Goal: Task Accomplishment & Management: Manage account settings

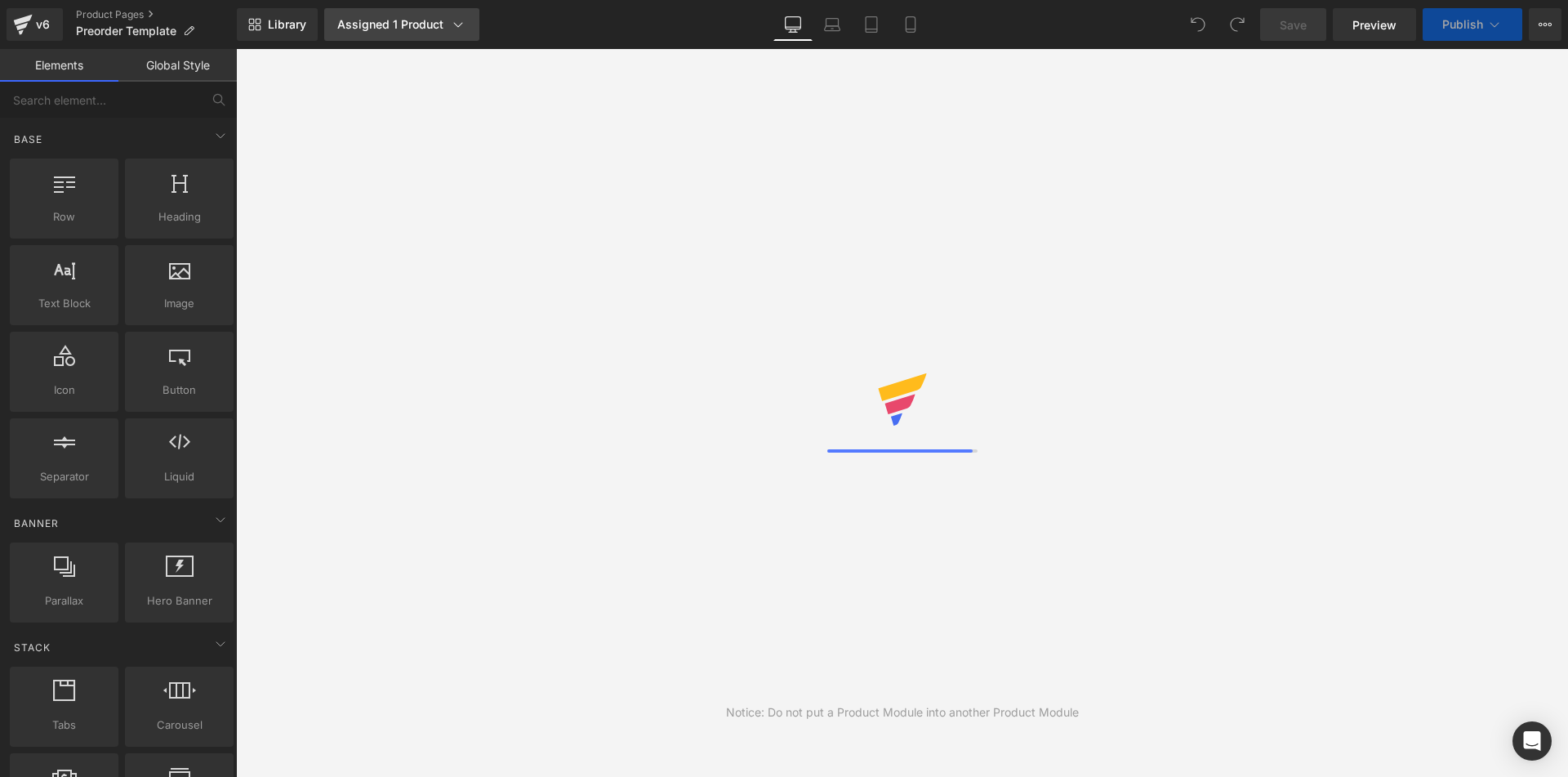
click at [394, 26] on div "Assigned 1 Product" at bounding box center [402, 25] width 129 height 16
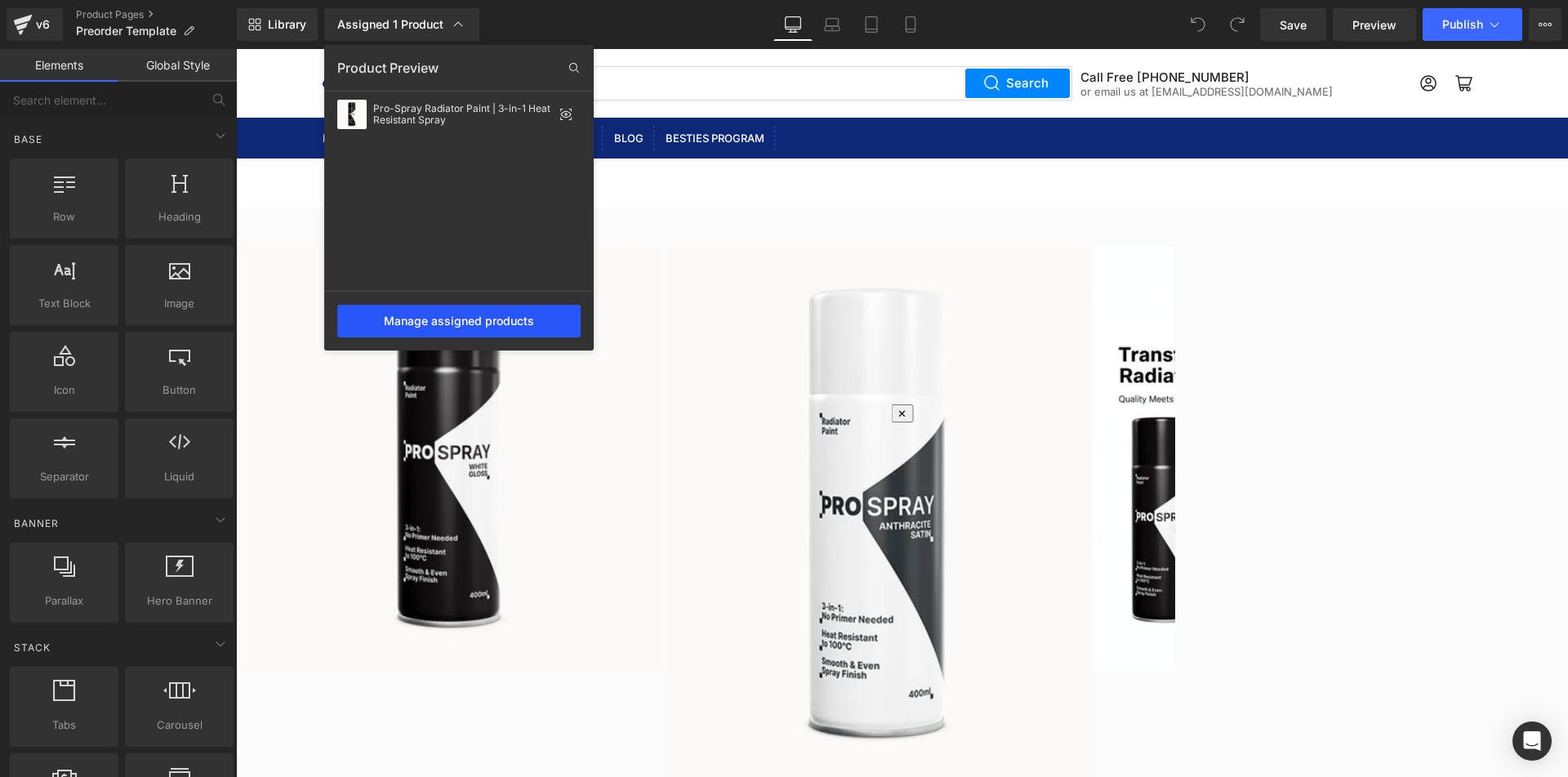
click at [457, 322] on div "Manage assigned products" at bounding box center [459, 321] width 243 height 33
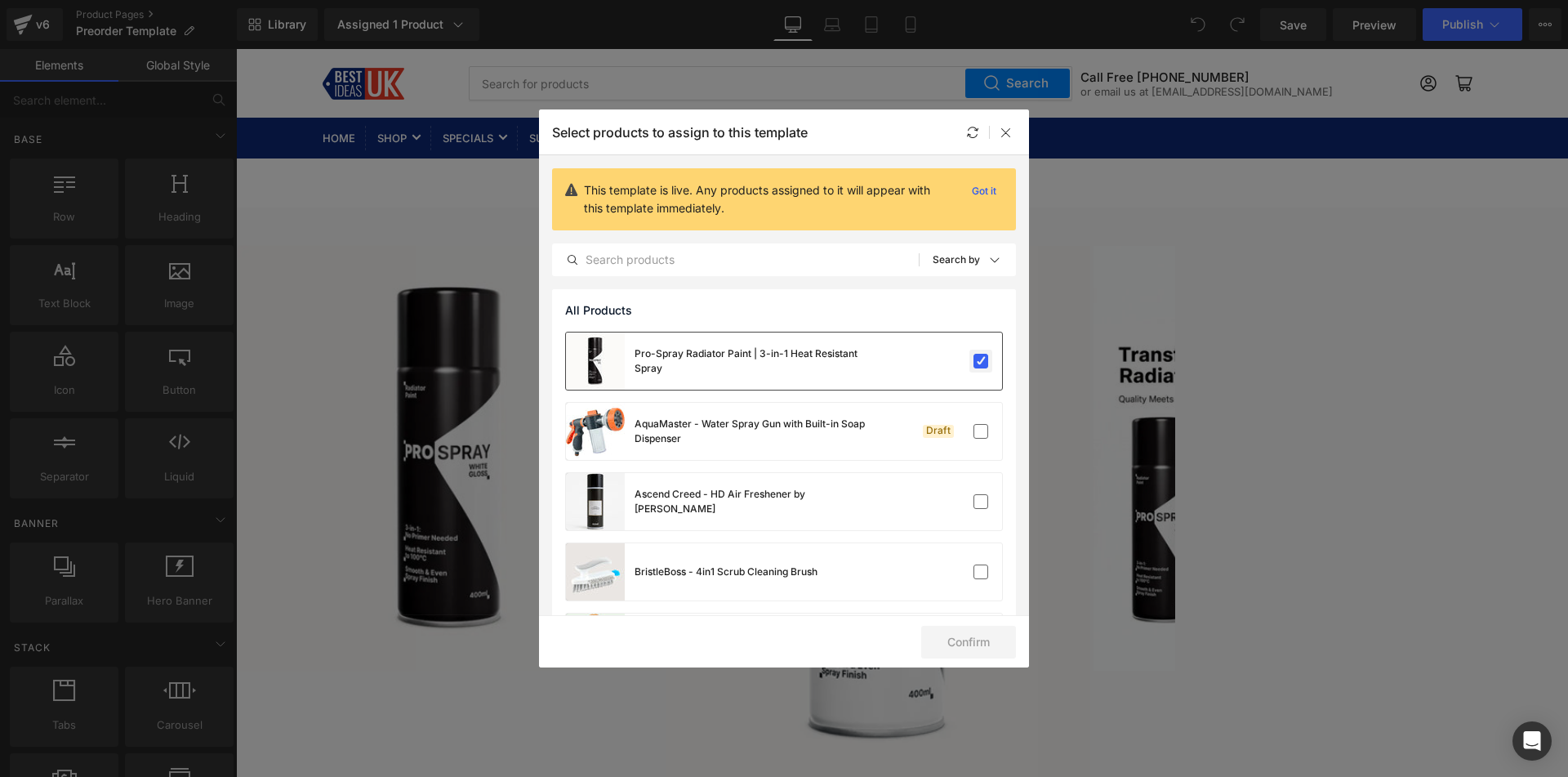
click at [979, 363] on label at bounding box center [981, 361] width 15 height 15
click at [981, 361] on input "checkbox" at bounding box center [981, 361] width 0 height 0
click at [973, 642] on button "Confirm" at bounding box center [968, 643] width 95 height 33
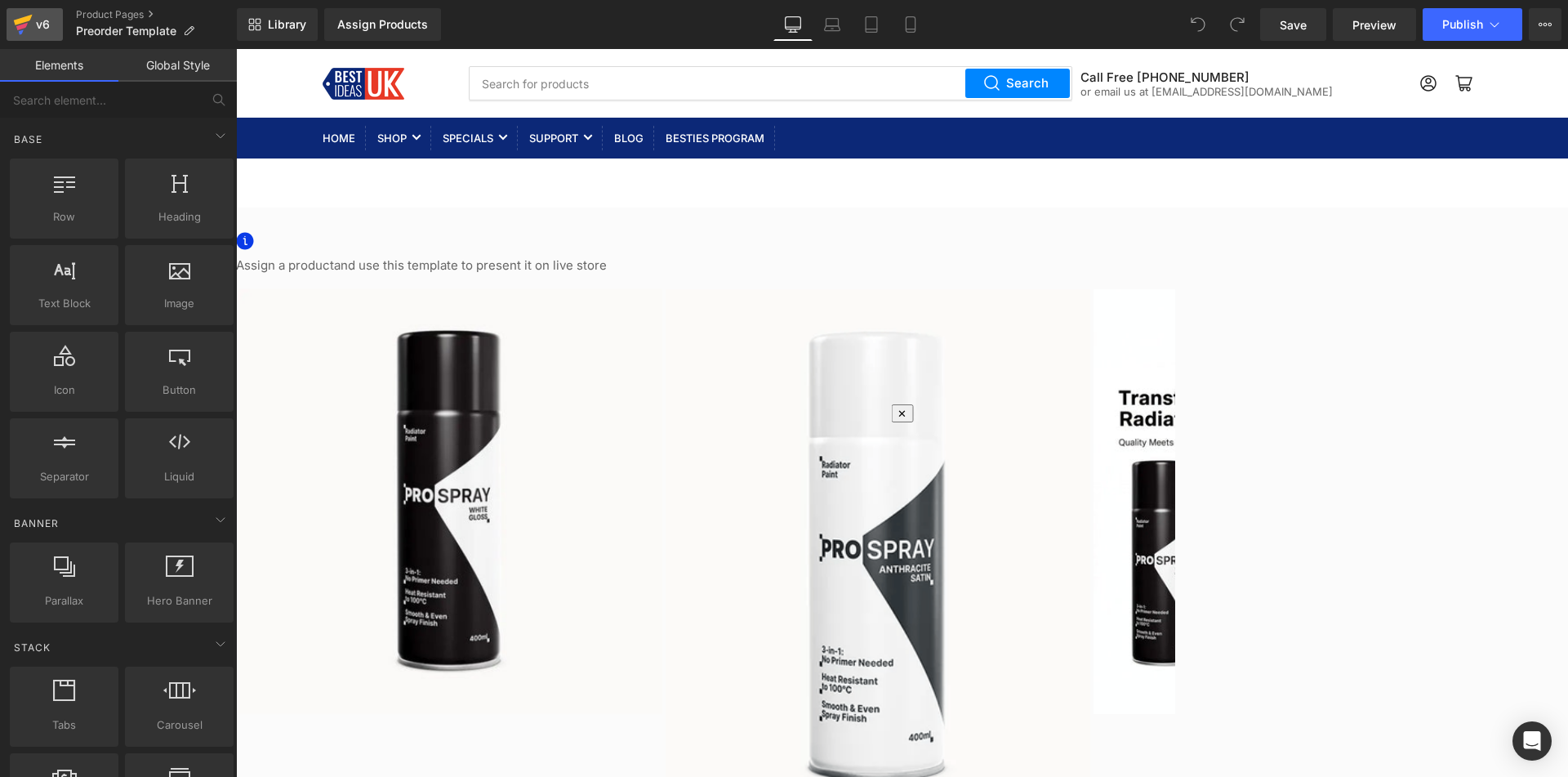
click at [26, 13] on icon at bounding box center [23, 25] width 20 height 41
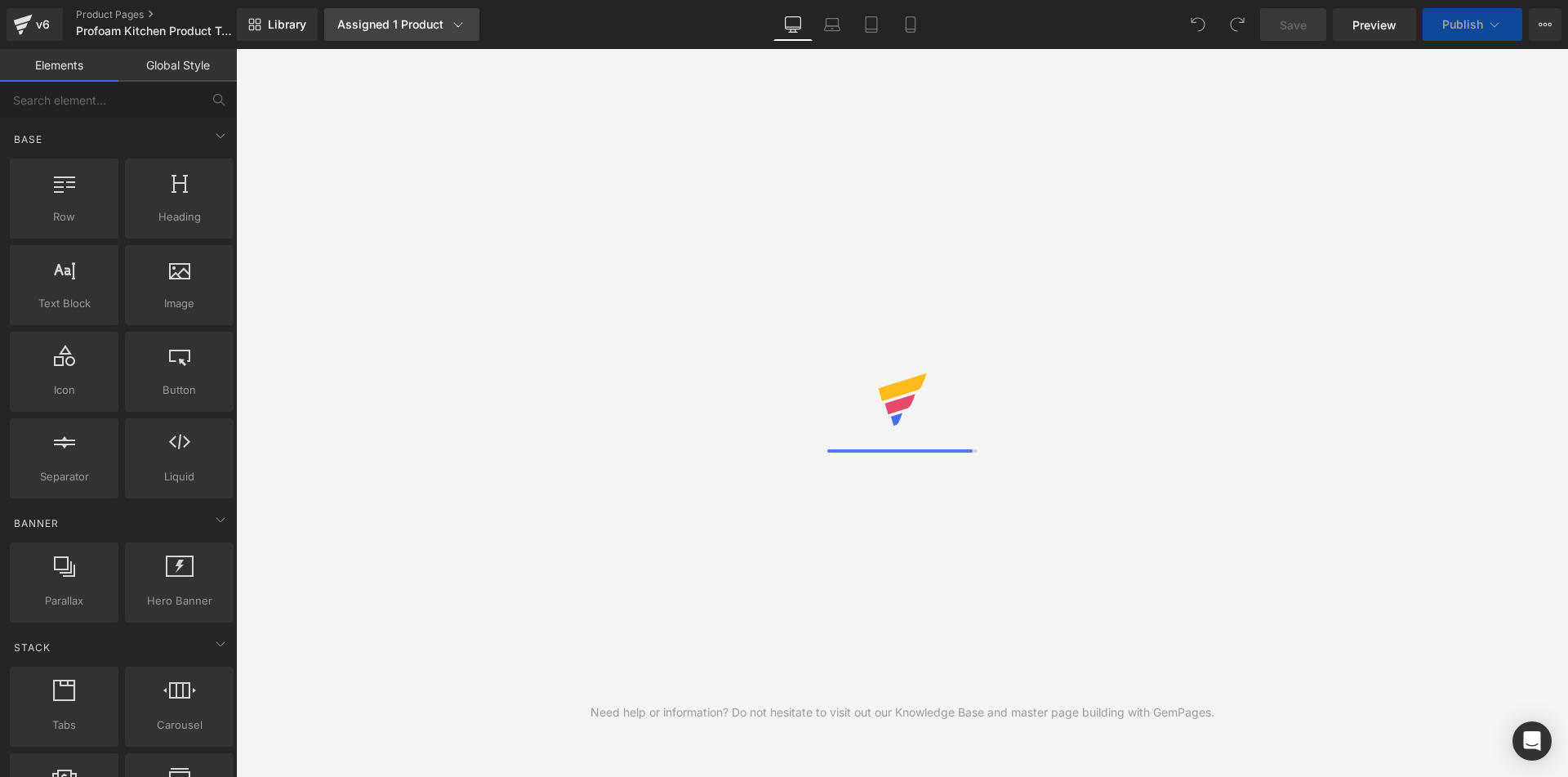
click at [392, 23] on div "Assigned 1 Product" at bounding box center [402, 25] width 129 height 16
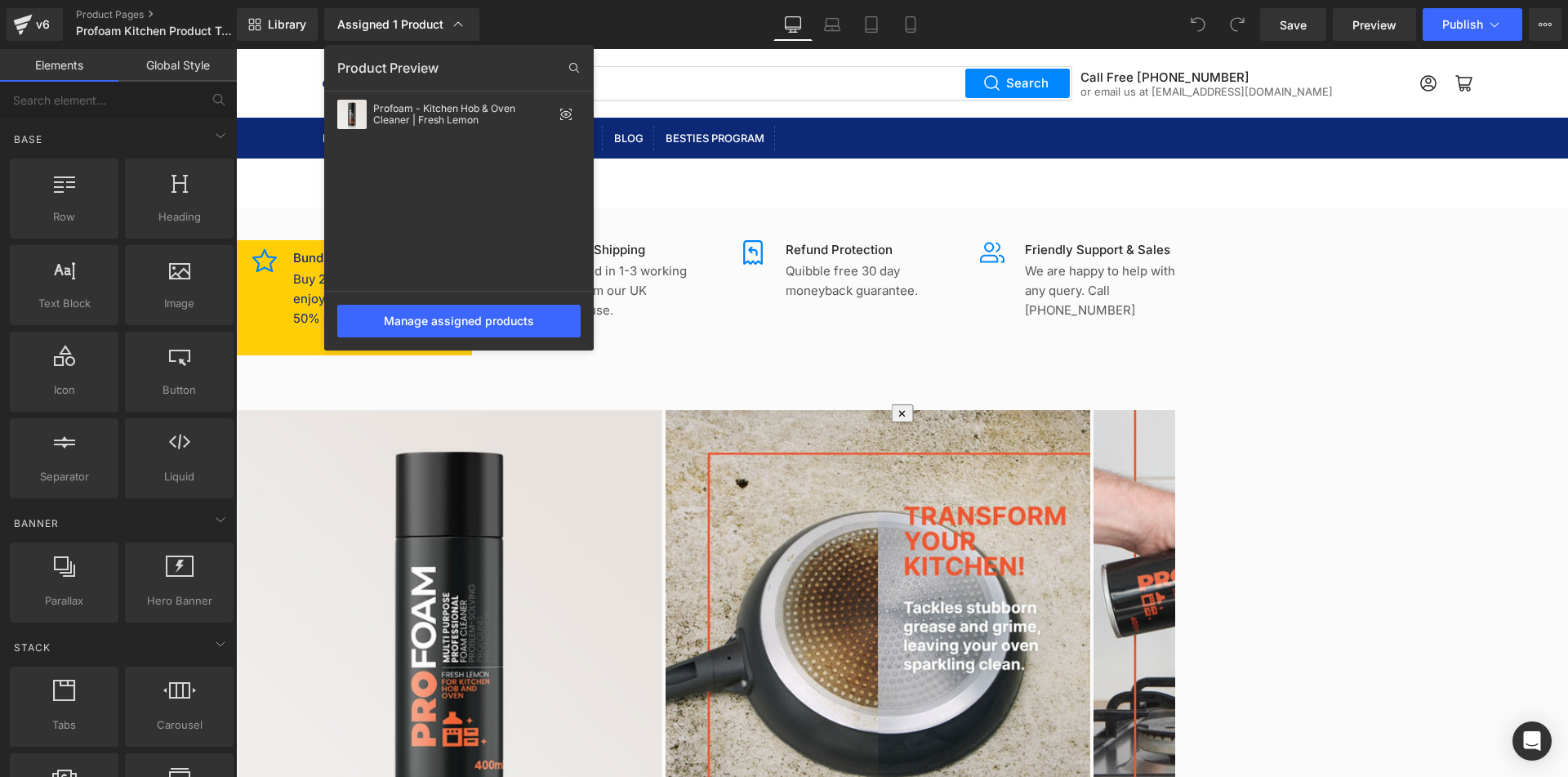
click at [648, 28] on div "Library Assigned 1 Product Product Preview Profoam - Kitchen Hob & Oven Cleaner…" at bounding box center [903, 25] width 1331 height 33
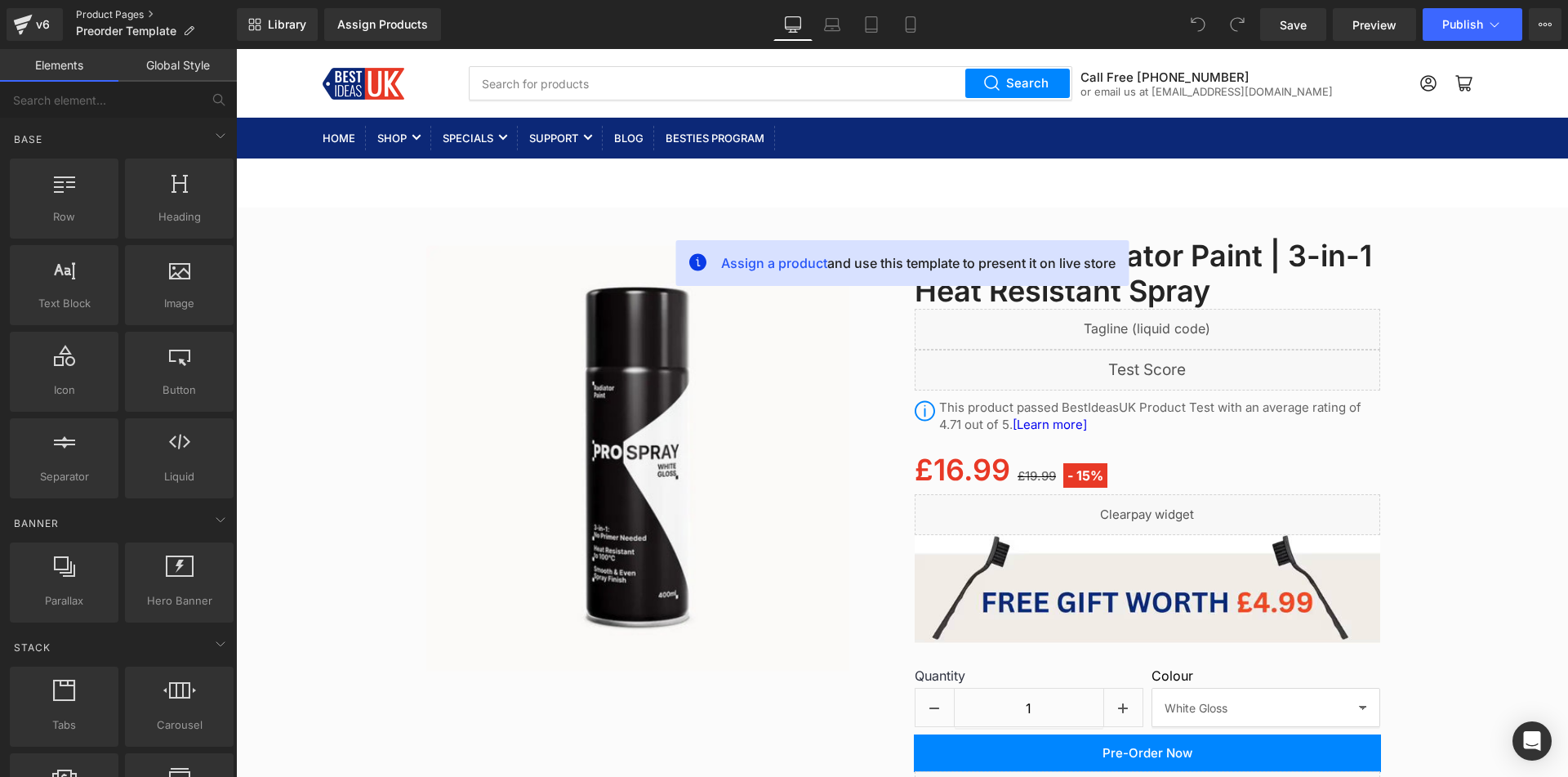
click at [107, 14] on link "Product Pages" at bounding box center [156, 15] width 161 height 13
